Goal: Information Seeking & Learning: Learn about a topic

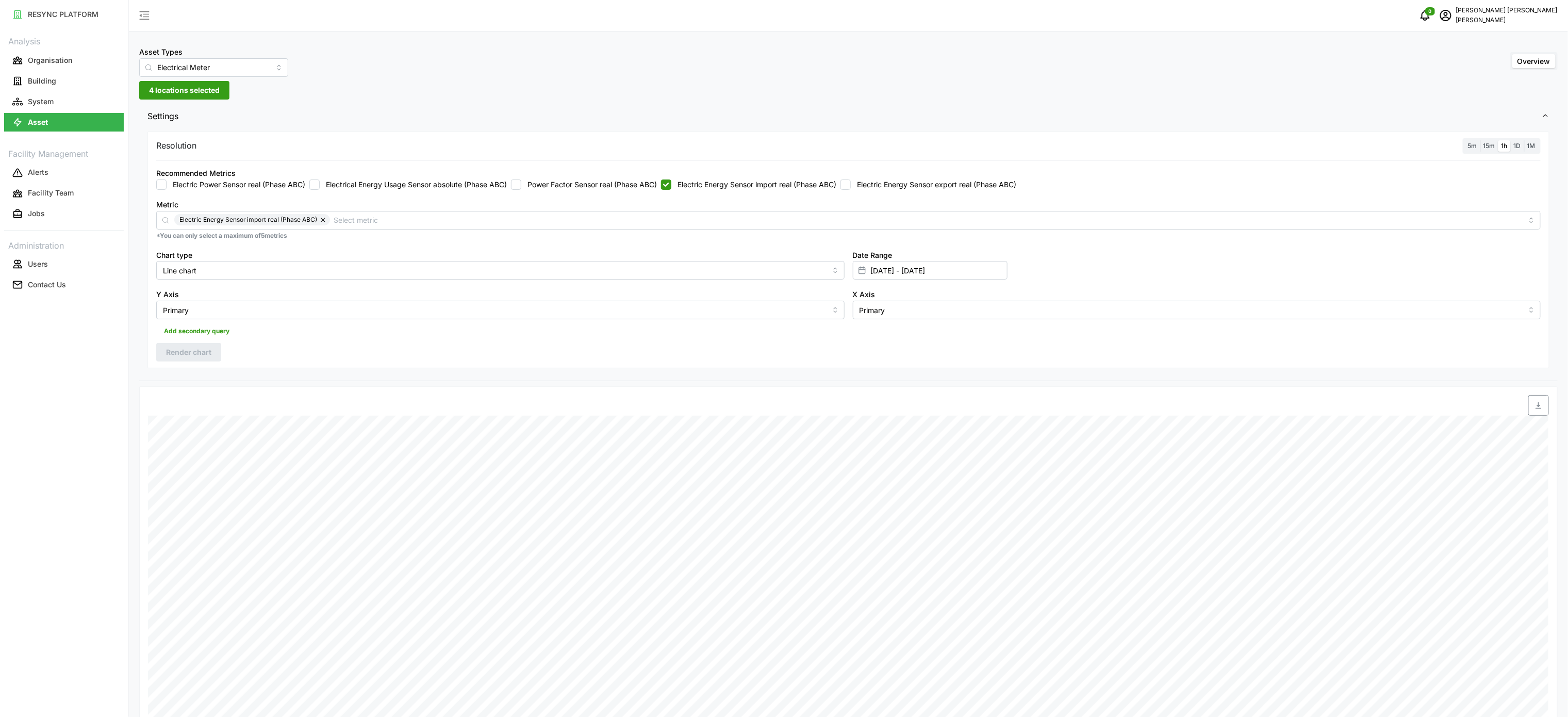
click at [681, 178] on div "Recommended Metrics Electric Power Sensor real (Phase ABC) Electrical Energy Us…" at bounding box center [848, 178] width 1384 height 23
click at [707, 183] on label "Electric Energy Sensor import real (Phase ABC)" at bounding box center [754, 184] width 165 height 10
click at [669, 184] on input "Electric Energy Sensor import real (Phase ABC)" at bounding box center [666, 184] width 10 height 10
checkbox input "false"
click at [867, 184] on label "Electric Energy Sensor export real (Phase ABC)" at bounding box center [933, 184] width 165 height 10
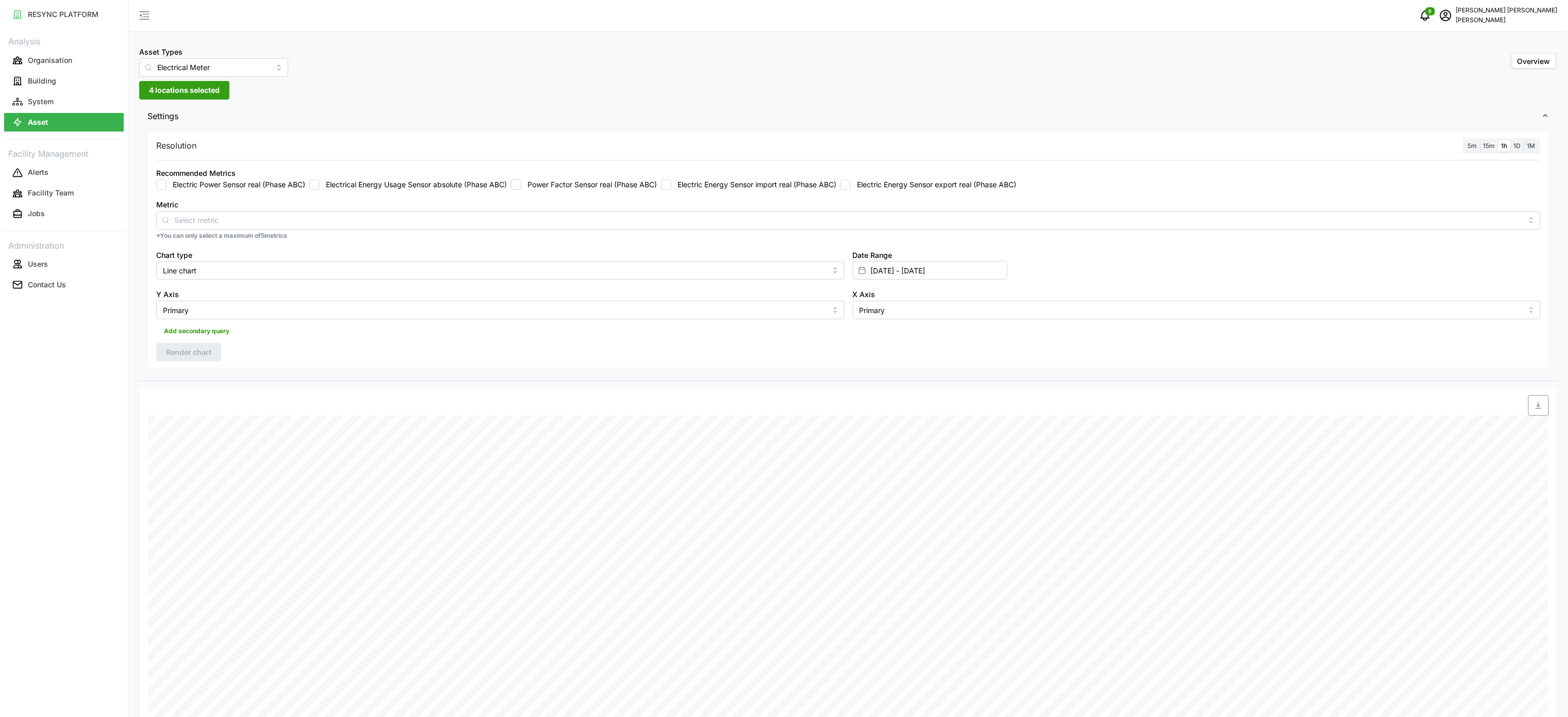
click at [851, 184] on input "Electric Energy Sensor export real (Phase ABC)" at bounding box center [845, 184] width 10 height 10
checkbox input "true"
click at [186, 344] on button "Render chart" at bounding box center [189, 352] width 65 height 18
click at [1543, 414] on span "button" at bounding box center [1538, 405] width 20 height 20
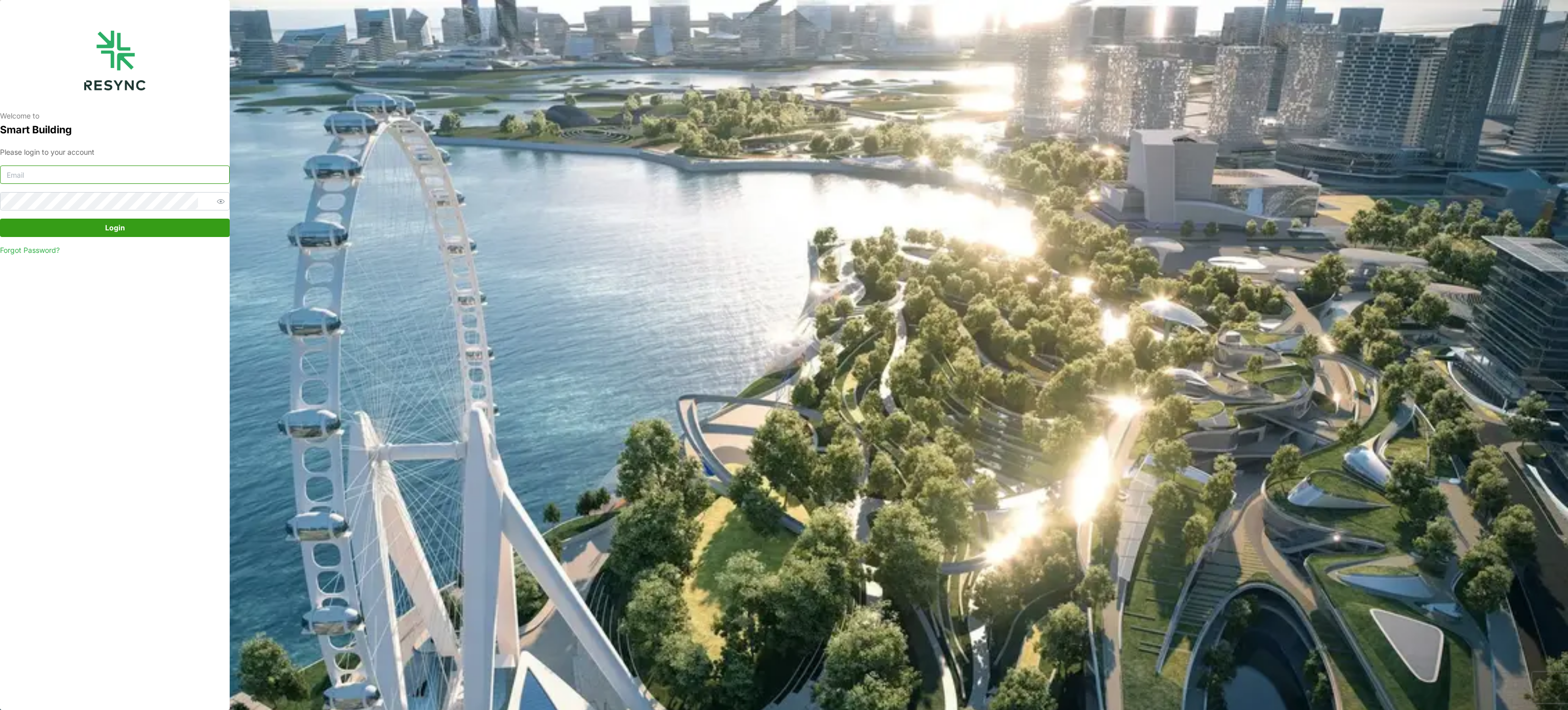
type input "murugesan.saravana@chuanlimengineering.com"
click at [147, 233] on span "Login" at bounding box center [114, 228] width 210 height 18
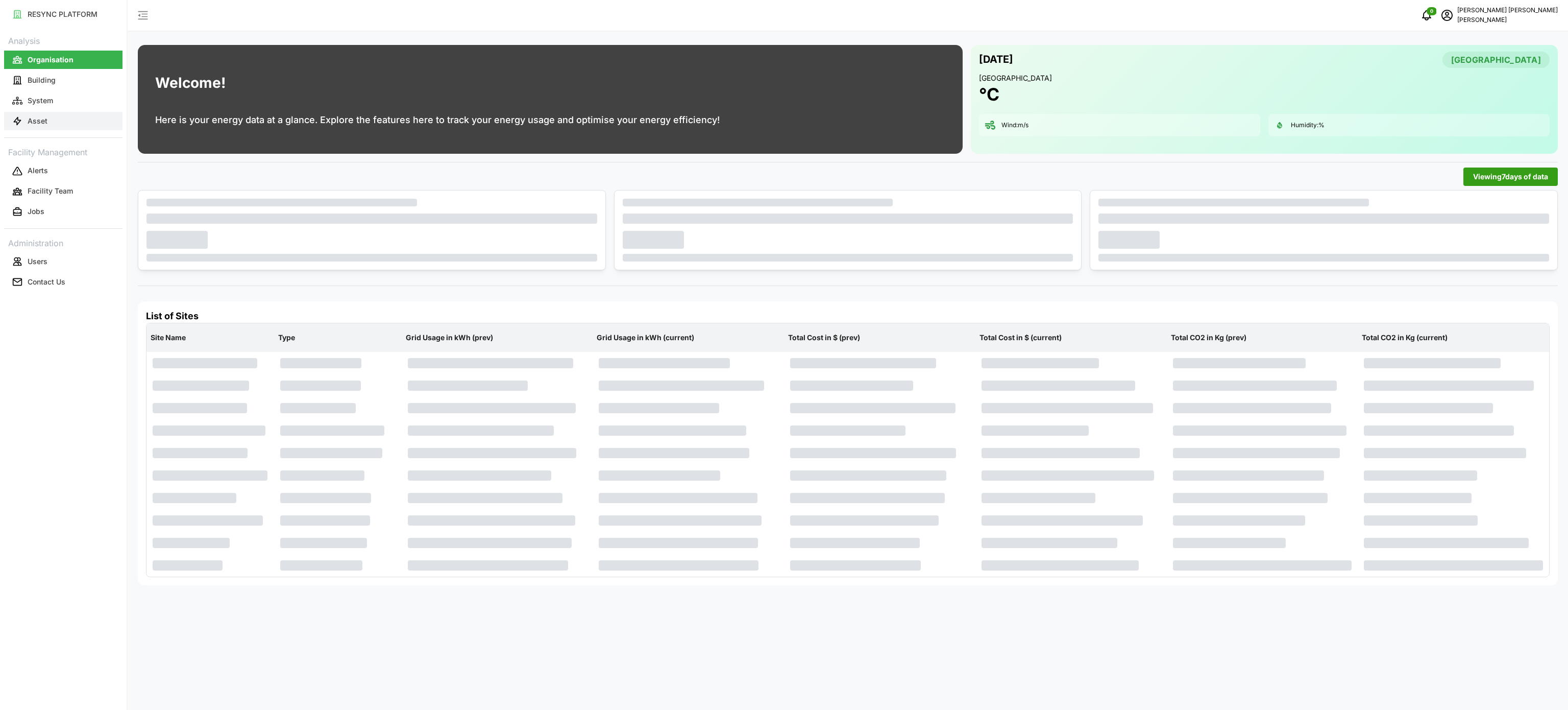
click at [53, 124] on button "Asset" at bounding box center [63, 121] width 119 height 18
click at [54, 119] on button "Asset" at bounding box center [63, 121] width 119 height 18
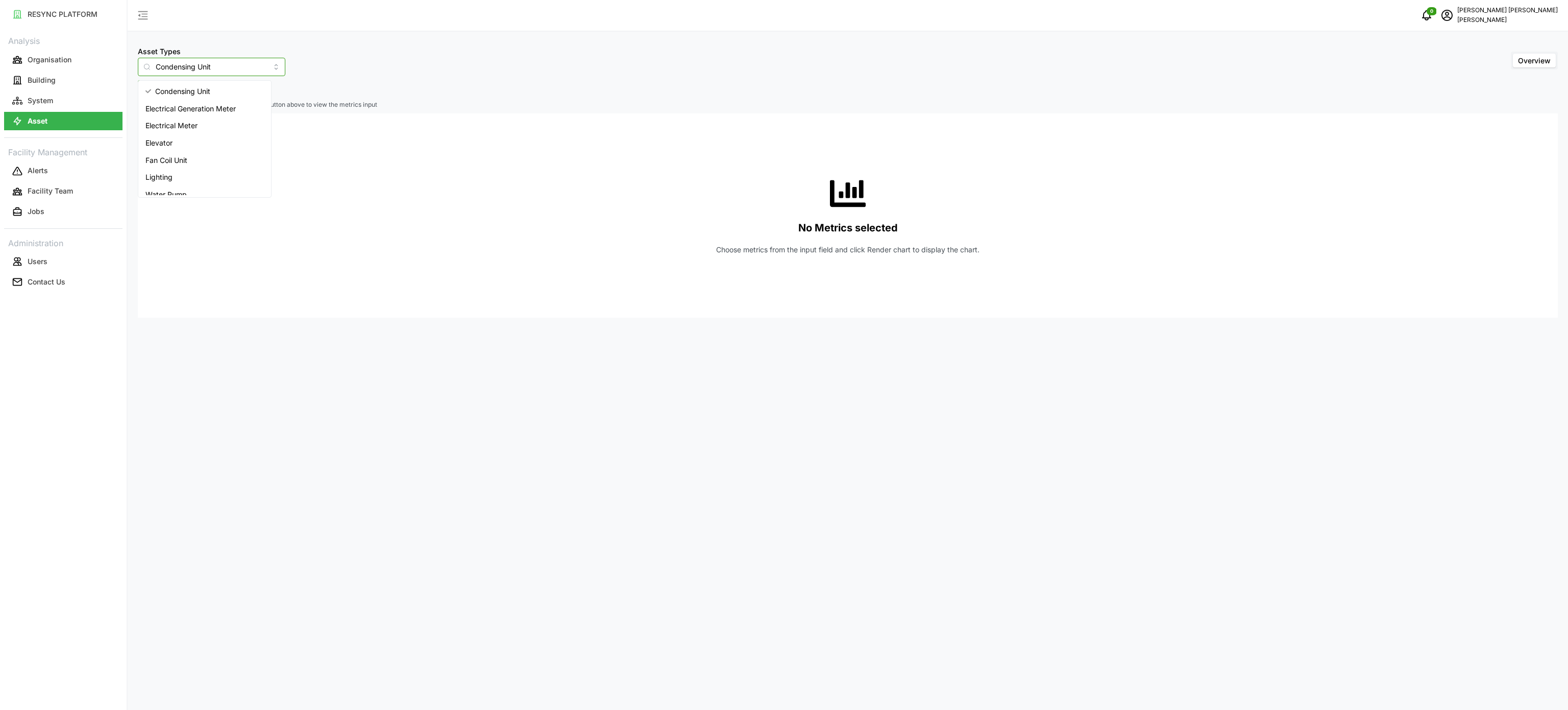
click at [261, 68] on input "Condensing Unit" at bounding box center [211, 67] width 147 height 18
click at [173, 120] on span "Electrical Meter" at bounding box center [172, 125] width 52 height 11
type input "Electrical Meter"
click at [201, 96] on span "Select Locations/Assets" at bounding box center [189, 89] width 84 height 18
click at [152, 135] on icon at bounding box center [151, 135] width 8 height 8
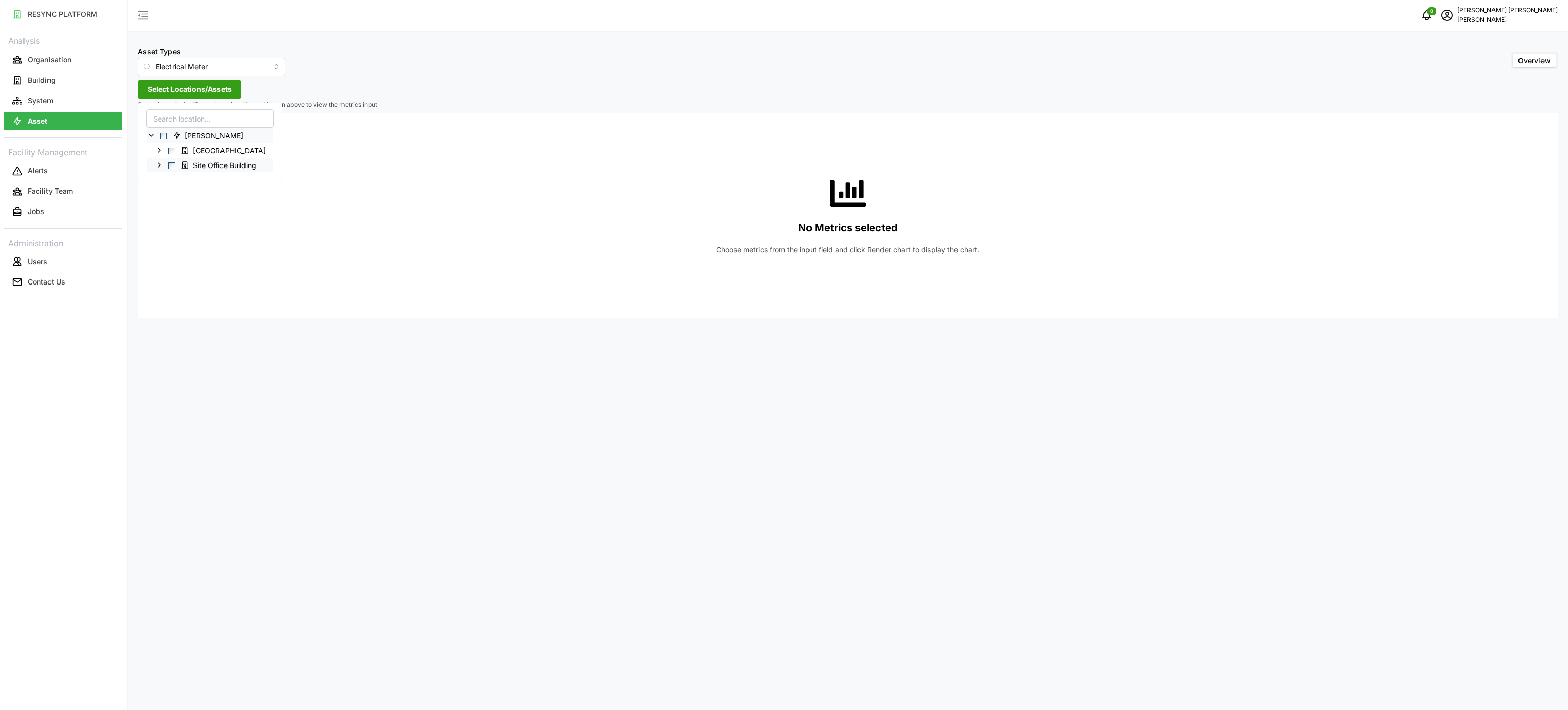
click at [159, 161] on icon at bounding box center [159, 164] width 8 height 8
click at [168, 180] on icon at bounding box center [167, 179] width 8 height 8
click at [173, 194] on icon at bounding box center [175, 194] width 8 height 8
click at [186, 240] on icon at bounding box center [183, 238] width 8 height 8
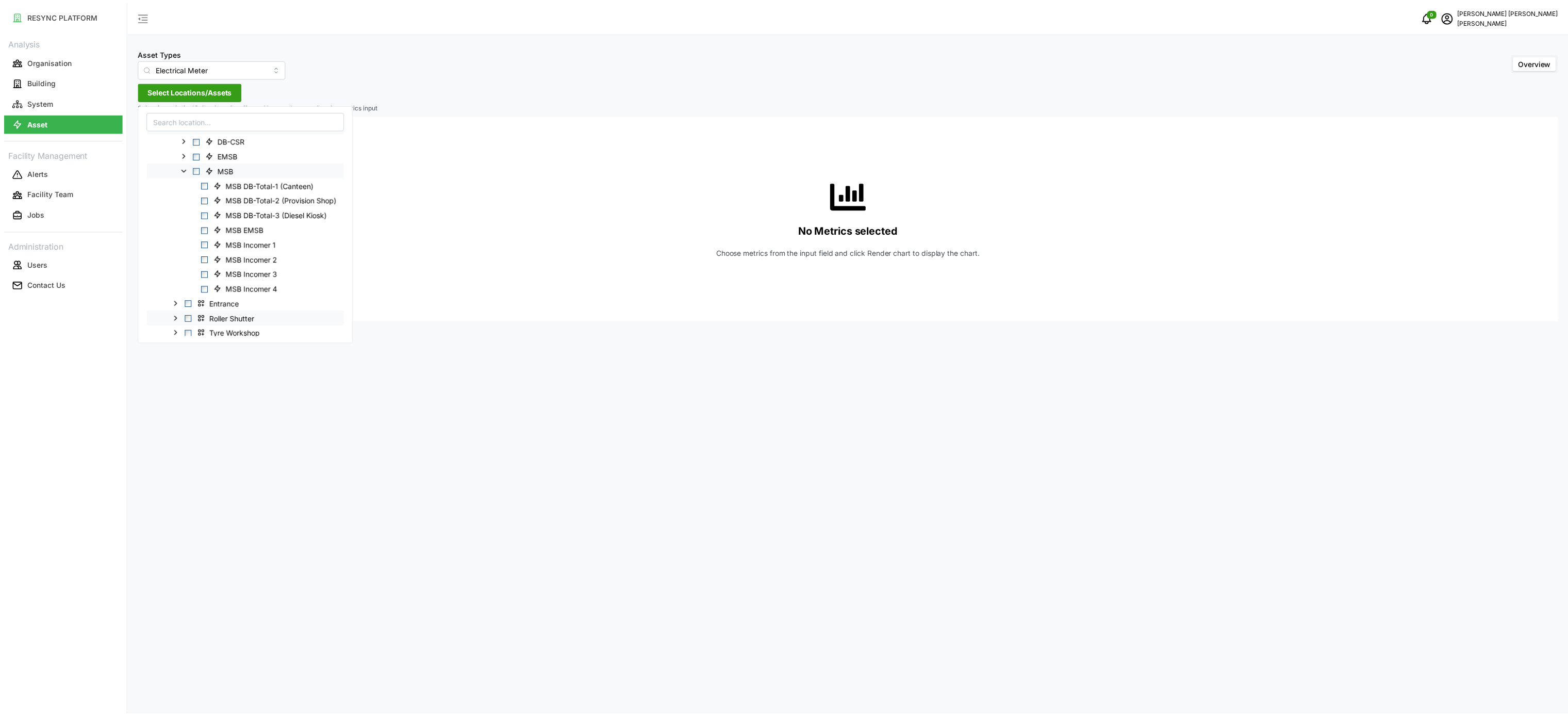
scroll to position [103, 0]
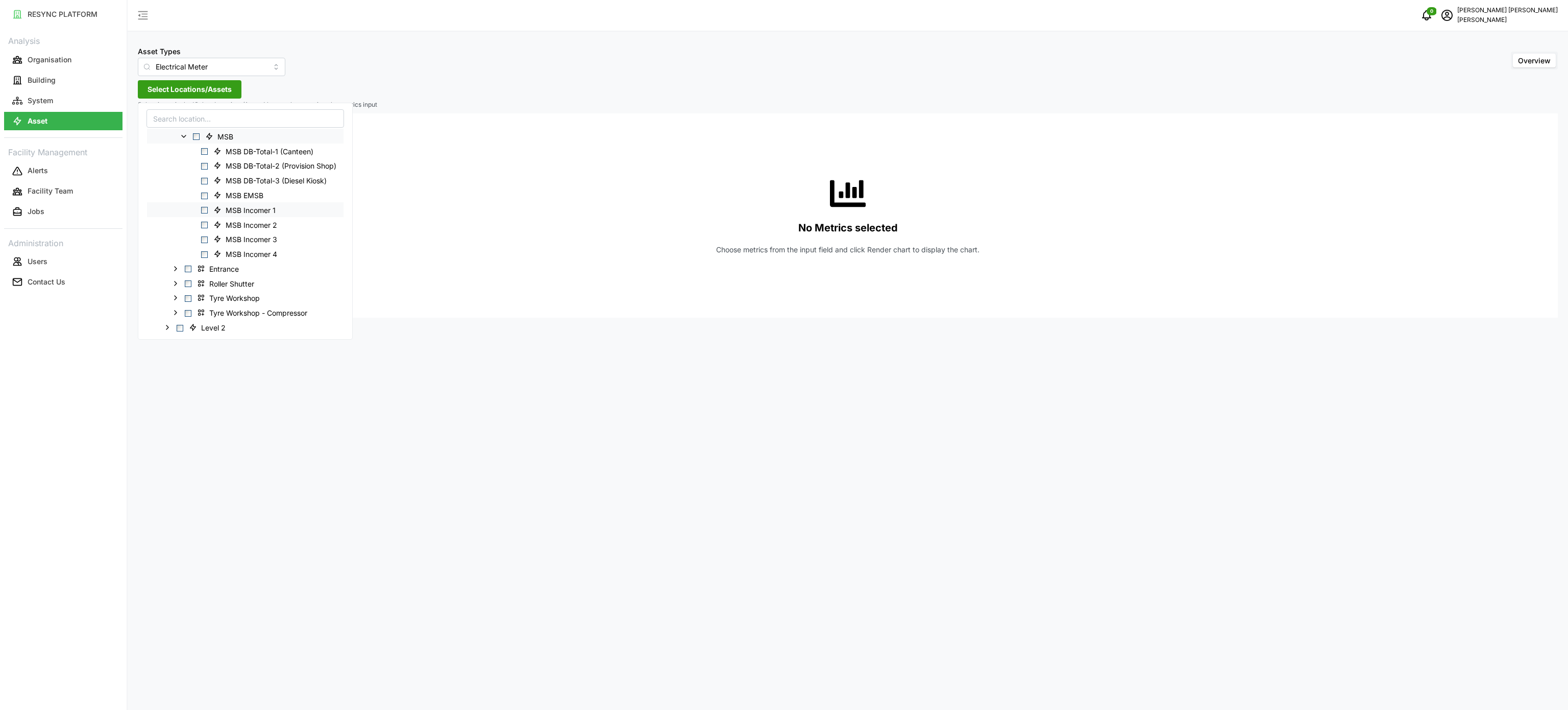
click at [204, 211] on span "Select MSB Incomer 1" at bounding box center [204, 210] width 7 height 7
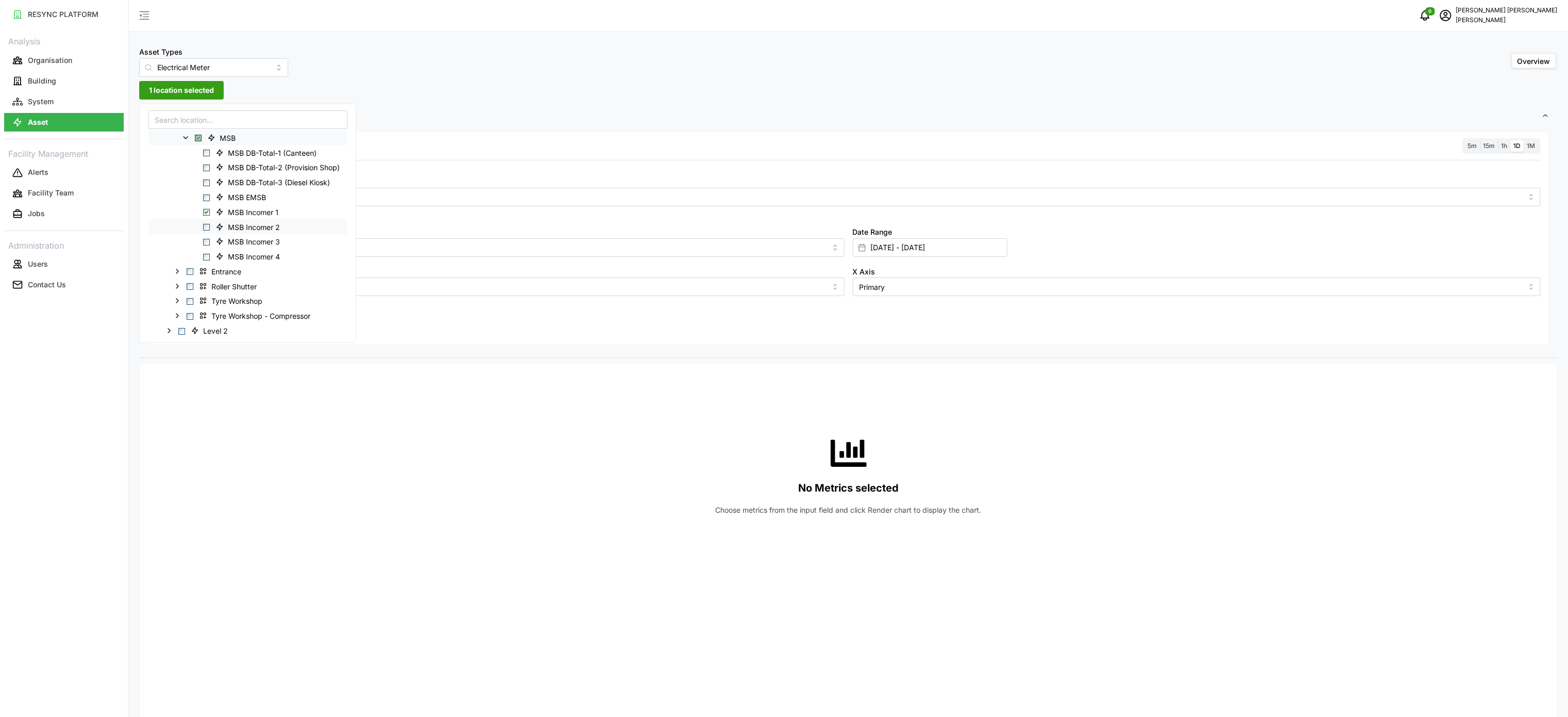
click at [205, 228] on span "Select MSB Incomer 2" at bounding box center [206, 227] width 7 height 7
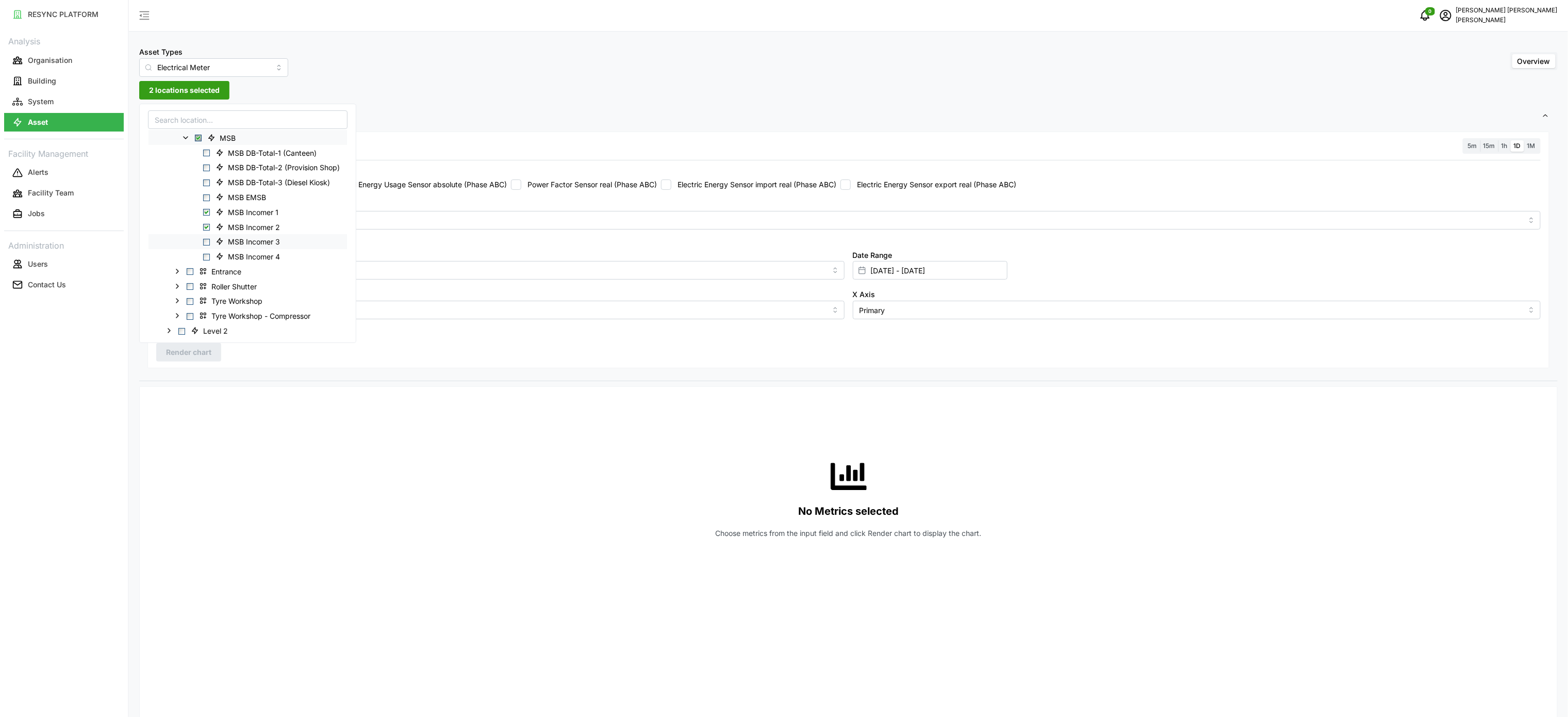
click at [204, 242] on span "Select MSB Incomer 3" at bounding box center [206, 242] width 7 height 7
click at [207, 255] on span "Select MSB Incomer 4" at bounding box center [206, 257] width 7 height 7
click at [485, 465] on div "No Metrics selected Choose metrics from the input field and click Render chart …" at bounding box center [848, 497] width 1384 height 206
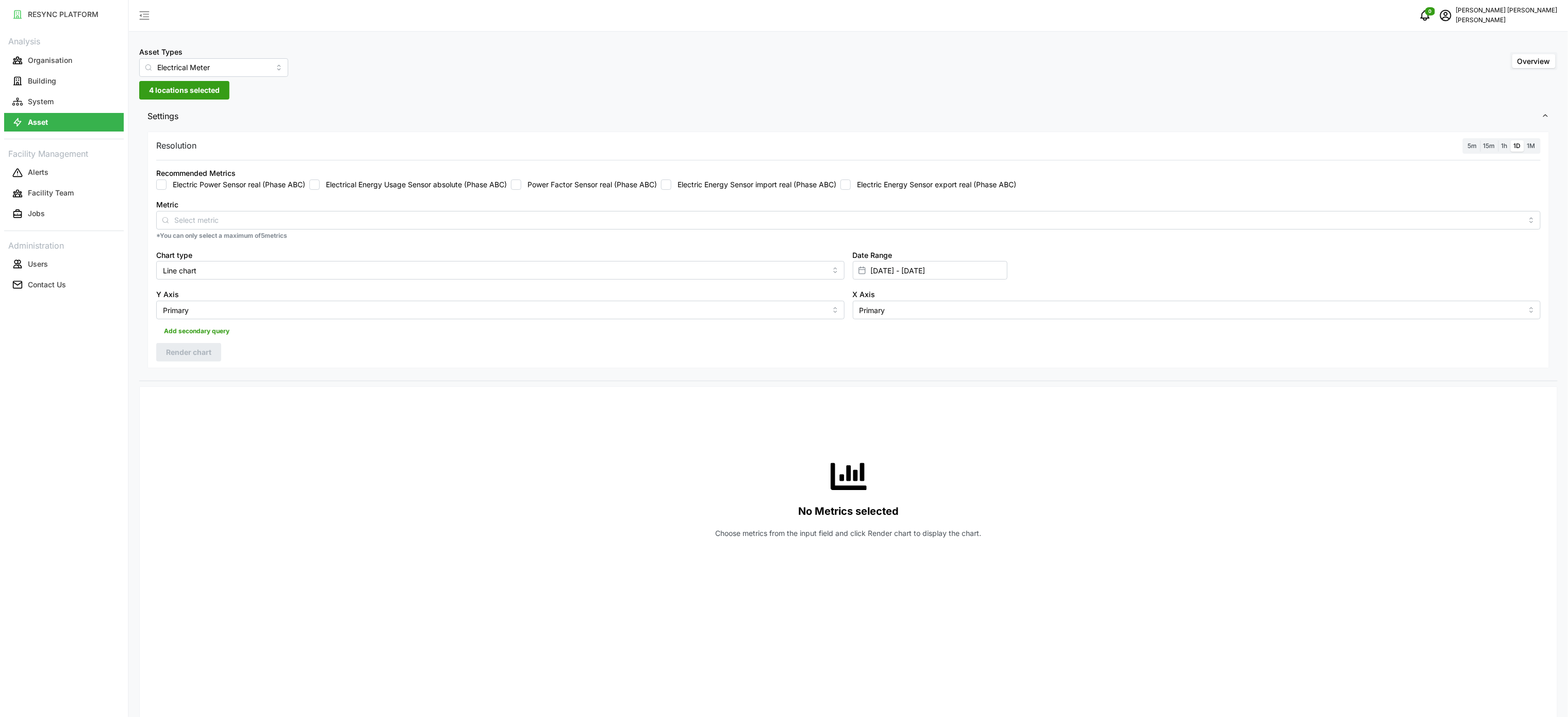
click at [979, 187] on label "Electric Energy Sensor export real (Phase ABC)" at bounding box center [933, 184] width 165 height 10
click at [851, 187] on input "Electric Energy Sensor export real (Phase ABC)" at bounding box center [845, 184] width 10 height 10
checkbox input "true"
click at [208, 350] on span "Render chart" at bounding box center [189, 352] width 46 height 18
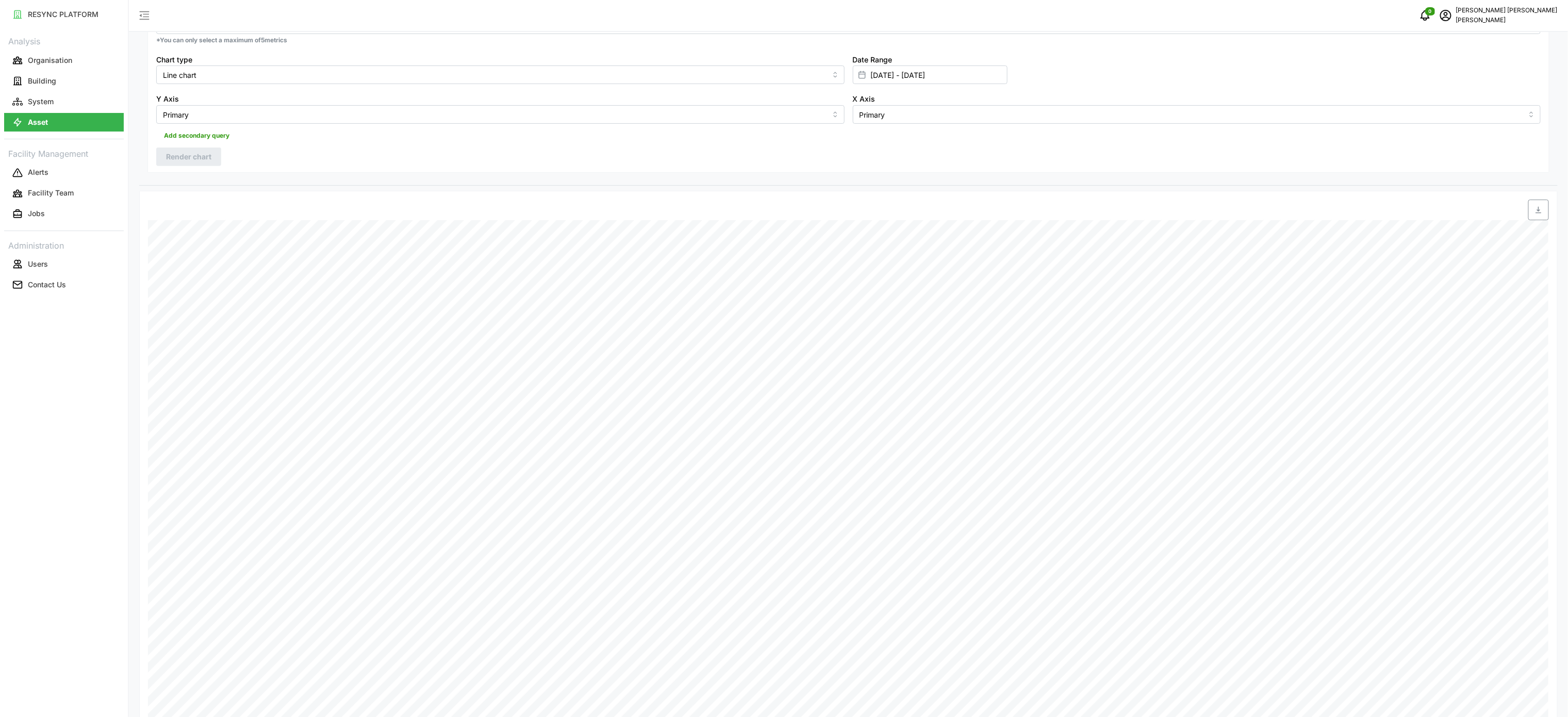
scroll to position [206, 0]
click at [1530, 199] on span "button" at bounding box center [1538, 199] width 20 height 20
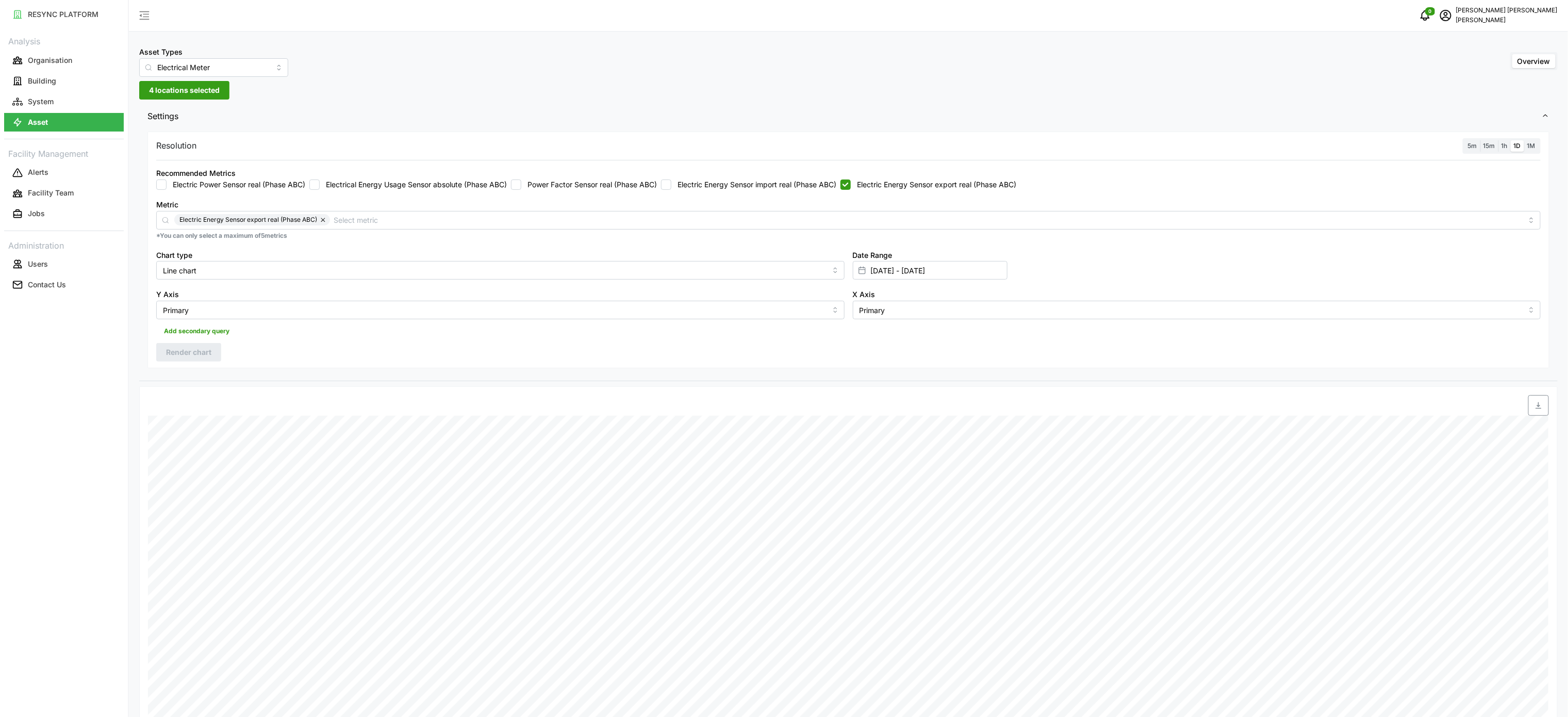
click at [1505, 149] on label "1h" at bounding box center [1505, 146] width 12 height 12
click at [1499, 140] on input "1h" at bounding box center [1499, 140] width 0 height 0
click at [179, 347] on span "Render chart" at bounding box center [189, 352] width 46 height 18
click at [1541, 406] on icon "button" at bounding box center [1538, 405] width 8 height 8
